Goal: Transaction & Acquisition: Book appointment/travel/reservation

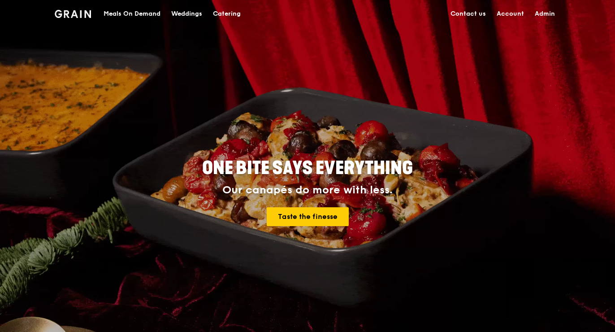
click at [140, 9] on div "Meals On Demand" at bounding box center [132, 13] width 57 height 27
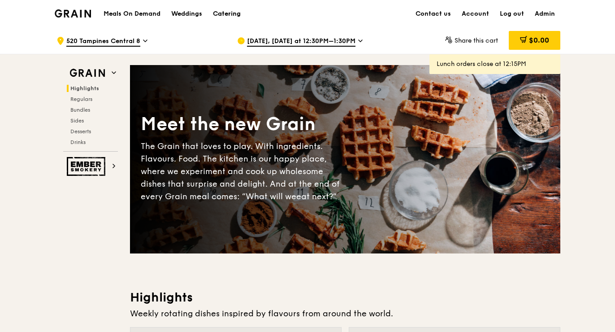
click at [236, 11] on div "Catering" at bounding box center [227, 13] width 28 height 27
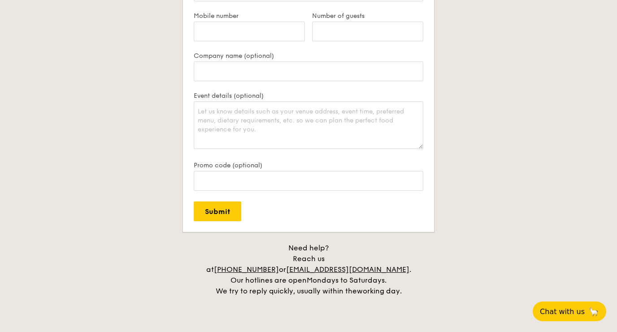
scroll to position [1861, 0]
